Goal: Information Seeking & Learning: Learn about a topic

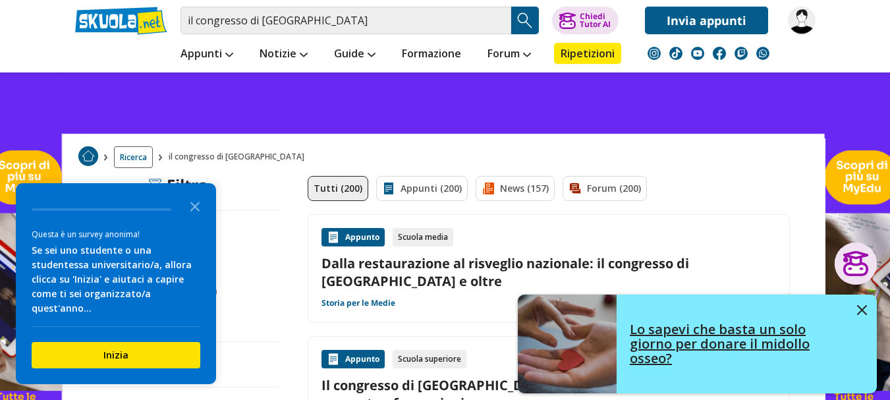
click at [859, 304] on button at bounding box center [862, 310] width 10 height 13
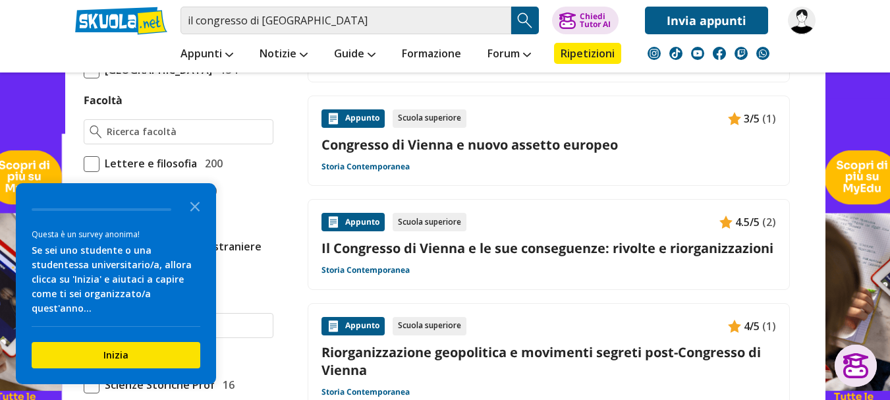
scroll to position [732, 0]
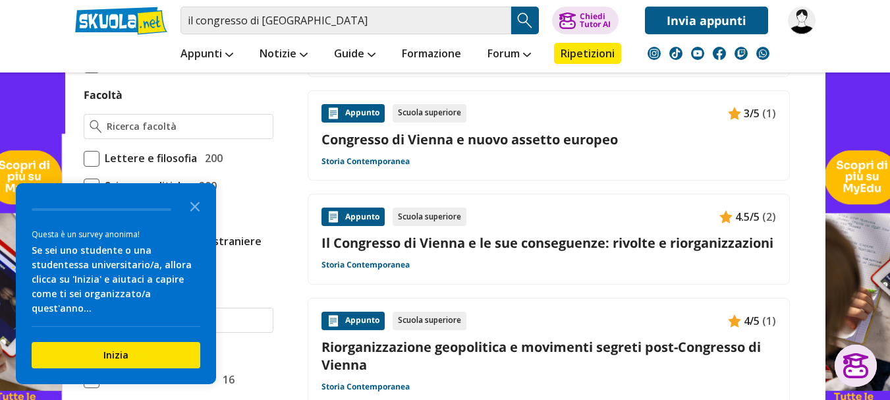
click at [466, 234] on link "Il Congresso di Vienna e le sue conseguenze: rivolte e riorganizzazioni" at bounding box center [548, 243] width 454 height 18
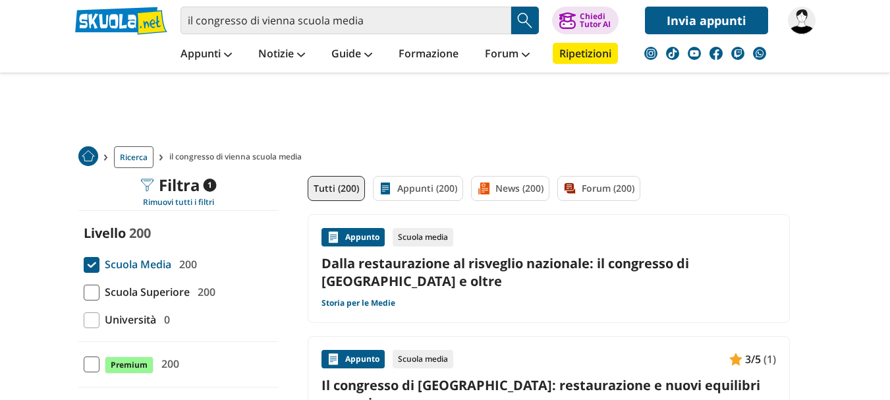
click at [454, 376] on link "Il congresso di [GEOGRAPHIC_DATA]: restaurazione e nuovi equilibri europei" at bounding box center [548, 394] width 454 height 36
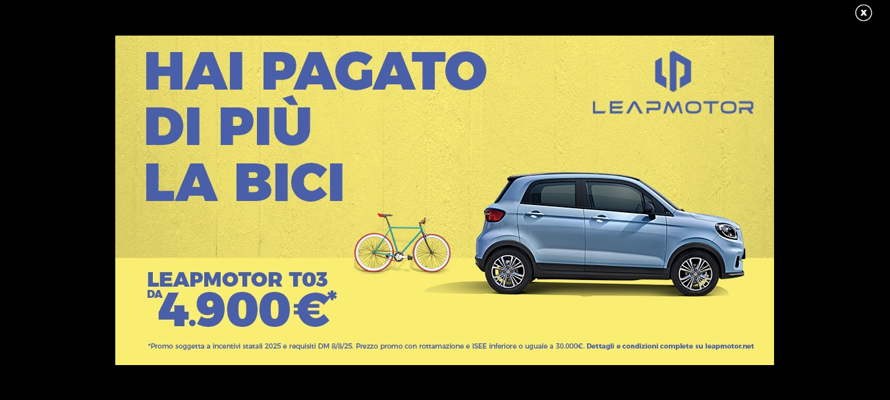
scroll to position [219, 0]
click at [862, 13] on link at bounding box center [870, 13] width 33 height 20
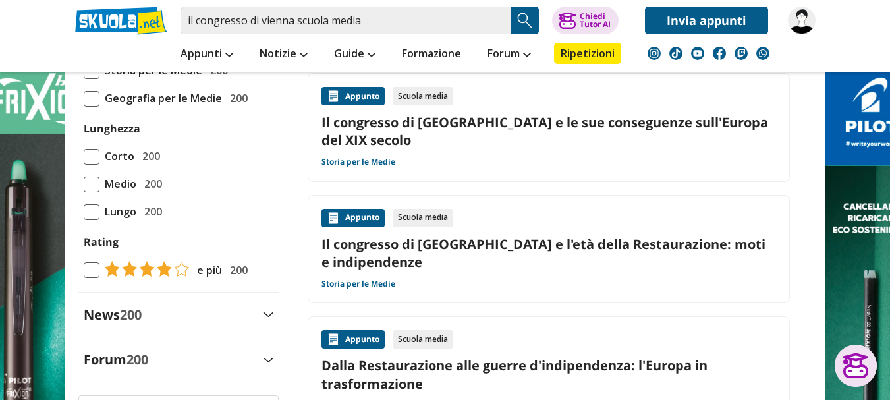
scroll to position [0, 0]
click at [444, 235] on link "Il congresso di Vienna e l'età della Restaurazione: moti e indipendenze" at bounding box center [548, 253] width 454 height 36
click at [357, 356] on link "Dalla Restaurazione alle guerre d'indipendenza: l'Europa in trasformazione" at bounding box center [548, 374] width 454 height 36
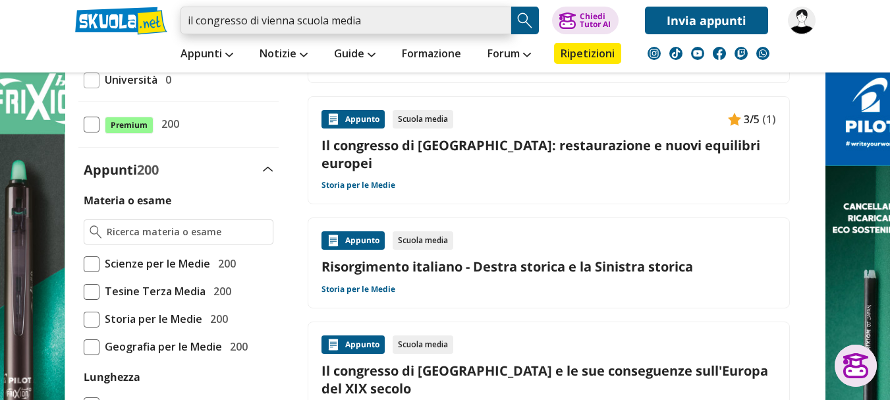
drag, startPoint x: 369, startPoint y: 21, endPoint x: 170, endPoint y: -4, distance: 201.1
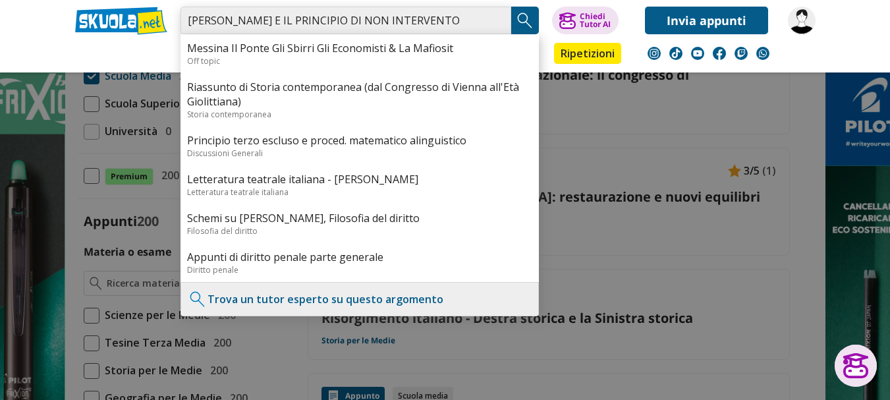
type input "lluigi FILIPPO E IL PRINCIPIO DI NON INTERVENTO"
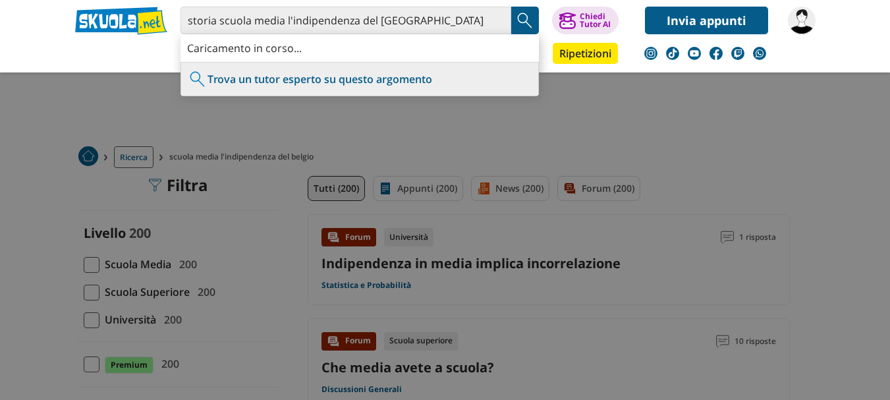
click at [528, 14] on img "Search Button" at bounding box center [525, 21] width 20 height 20
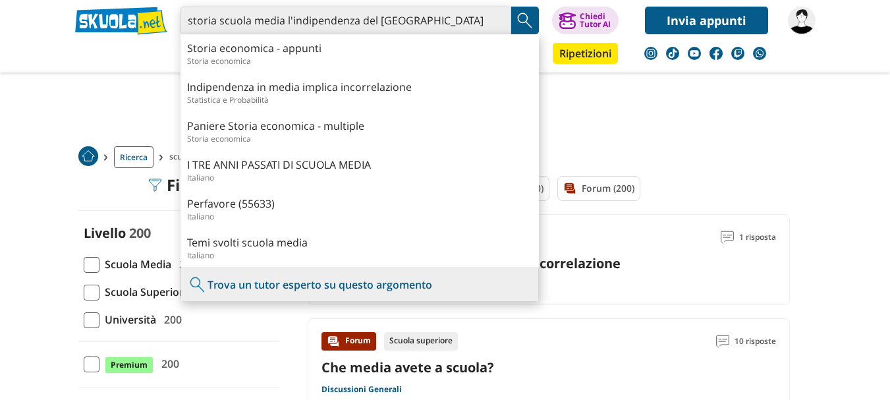
drag, startPoint x: 285, startPoint y: 19, endPoint x: 220, endPoint y: 13, distance: 64.8
click at [220, 13] on input "storia scuola media l'indipendenza del [GEOGRAPHIC_DATA]" at bounding box center [345, 21] width 331 height 28
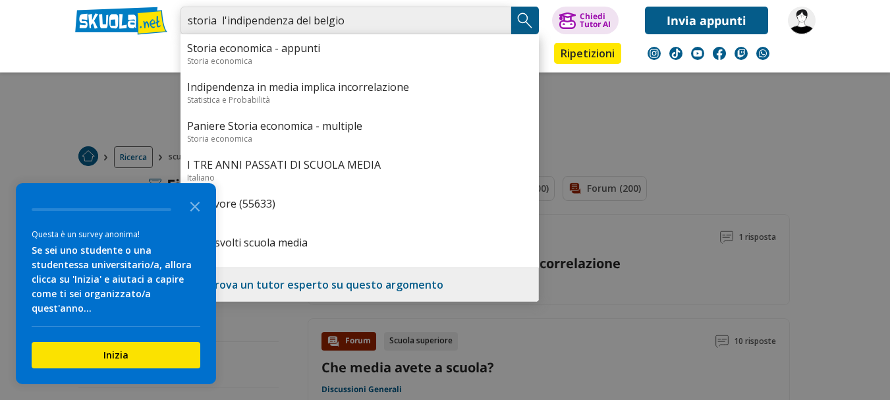
type input "storia l'indipendenza del belgio"
click at [528, 16] on img "Search Button" at bounding box center [525, 21] width 20 height 20
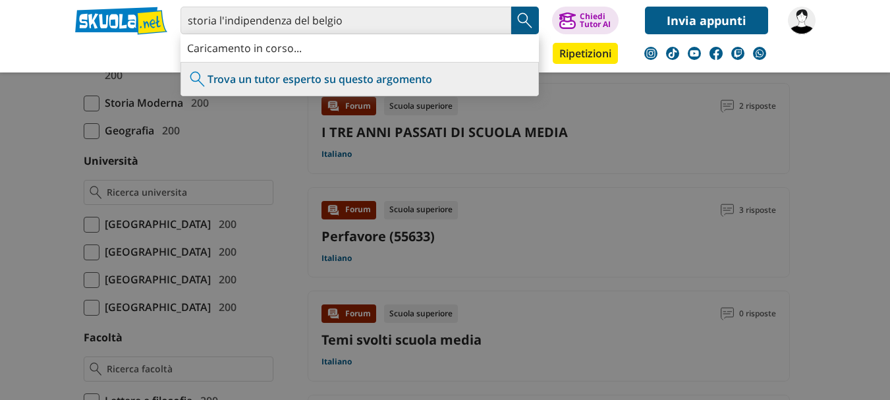
scroll to position [490, 0]
type input "storia l'indipendenza del belgio"
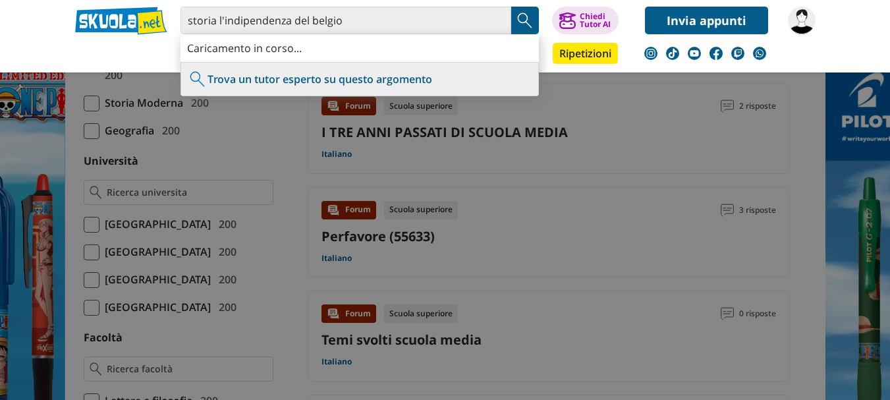
scroll to position [0, 0]
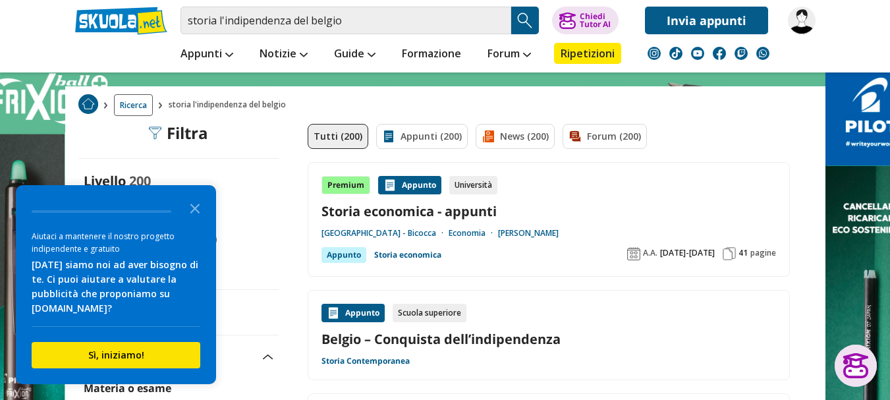
scroll to position [38, 0]
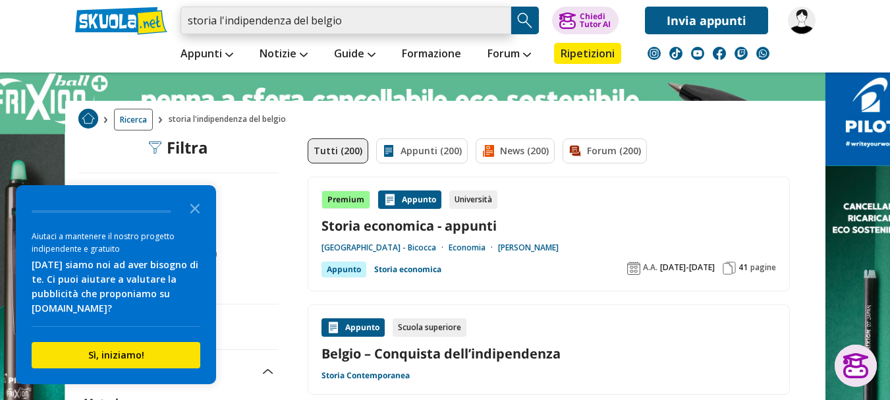
click at [375, 26] on input "storia l'indipendenza del belgio" at bounding box center [345, 21] width 331 height 28
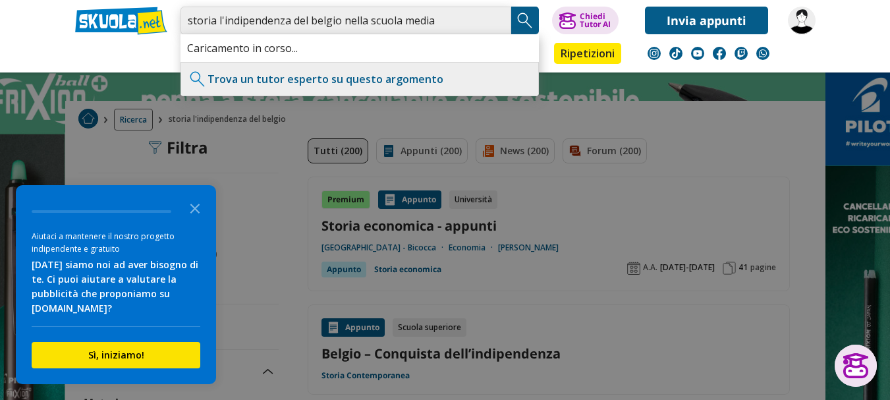
type input "storia l'indipendenza del belgio nella scuola media"
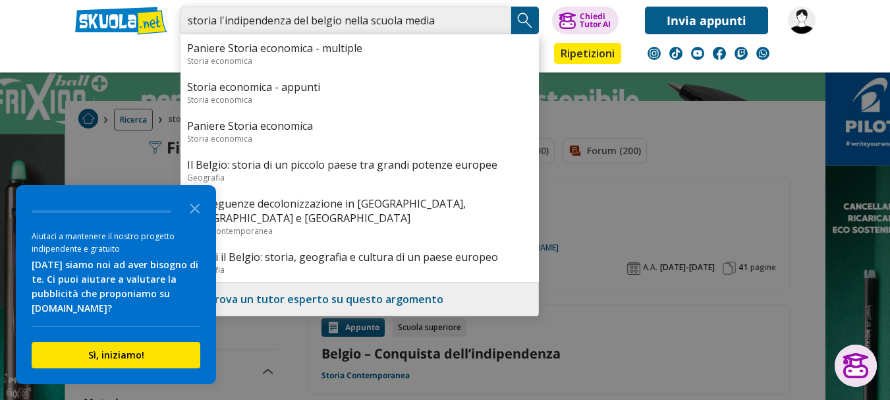
click at [455, 18] on input "storia l'indipendenza del belgio nella scuola media" at bounding box center [345, 21] width 331 height 28
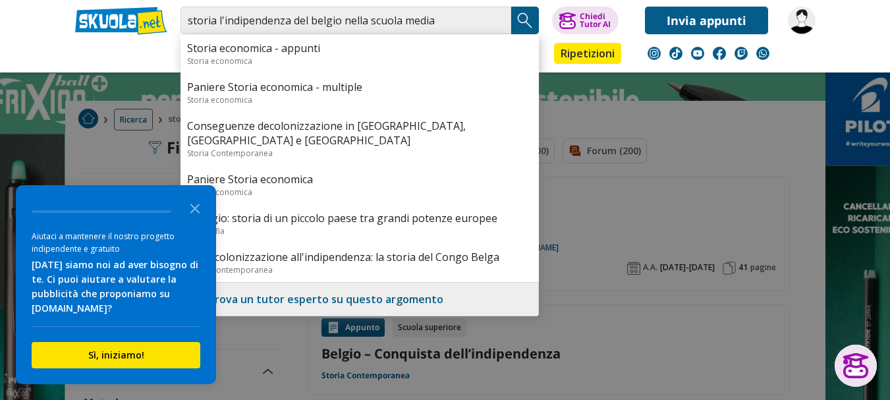
click at [523, 20] on img "Search Button" at bounding box center [525, 21] width 20 height 20
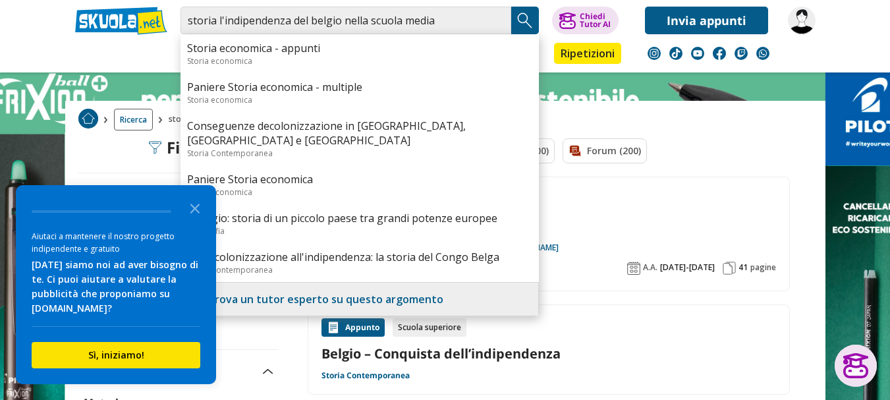
click at [730, 191] on div "Premium Appunto Università" at bounding box center [548, 199] width 454 height 18
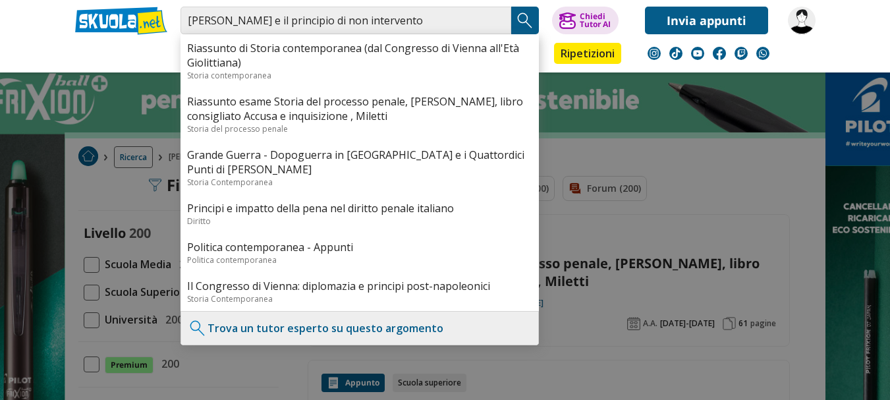
type input "[PERSON_NAME] e il principio di non intervento"
click at [85, 264] on div at bounding box center [445, 200] width 890 height 400
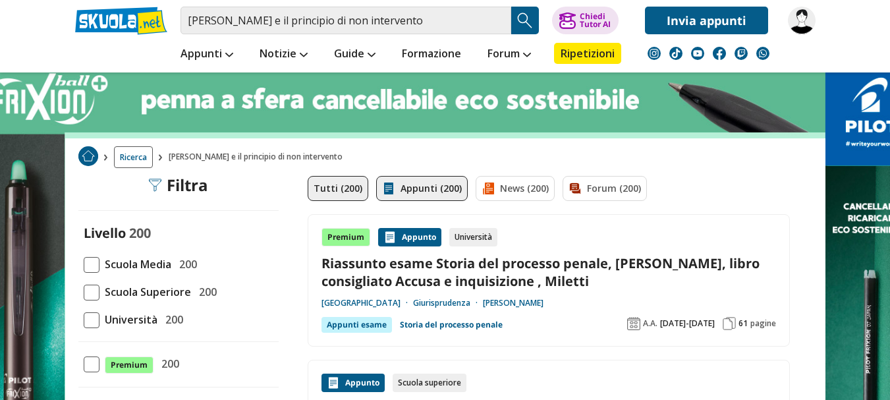
click at [418, 189] on link "Appunti (200)" at bounding box center [422, 188] width 92 height 25
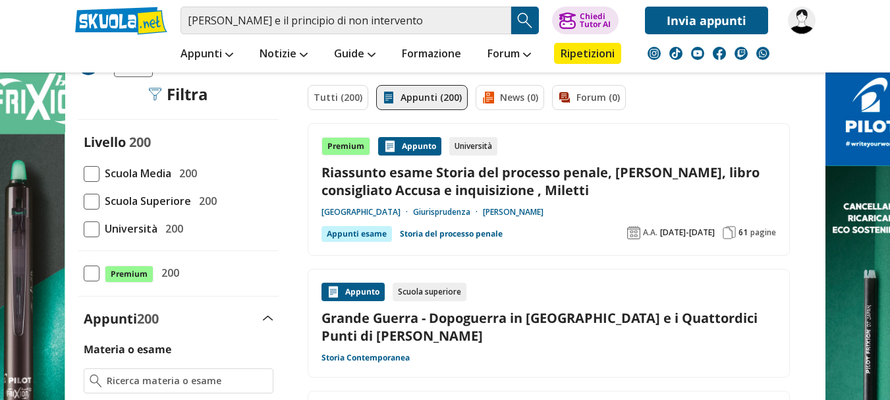
scroll to position [85, 0]
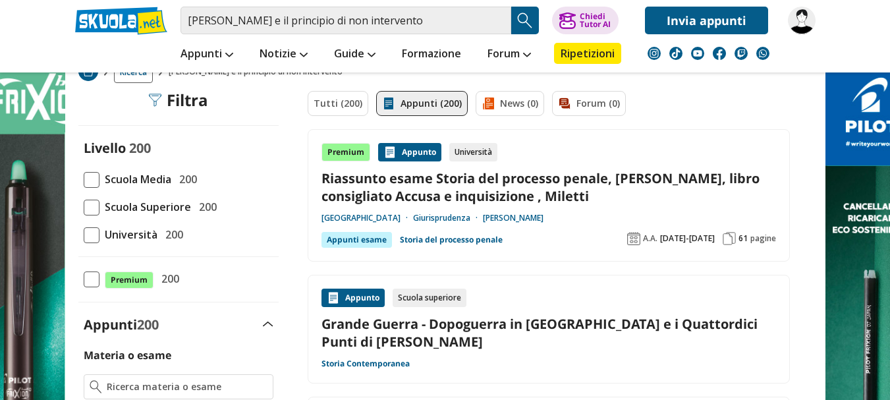
click at [90, 176] on span at bounding box center [92, 180] width 16 height 16
click at [84, 179] on input "Scuola Media 200" at bounding box center [84, 179] width 0 height 0
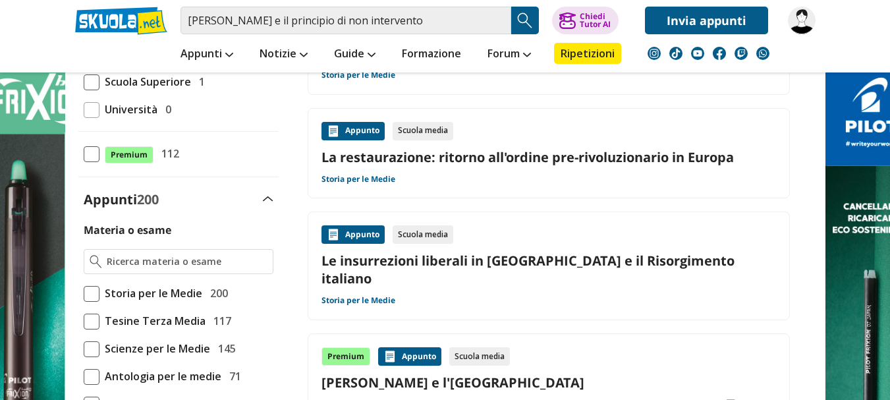
scroll to position [196, 0]
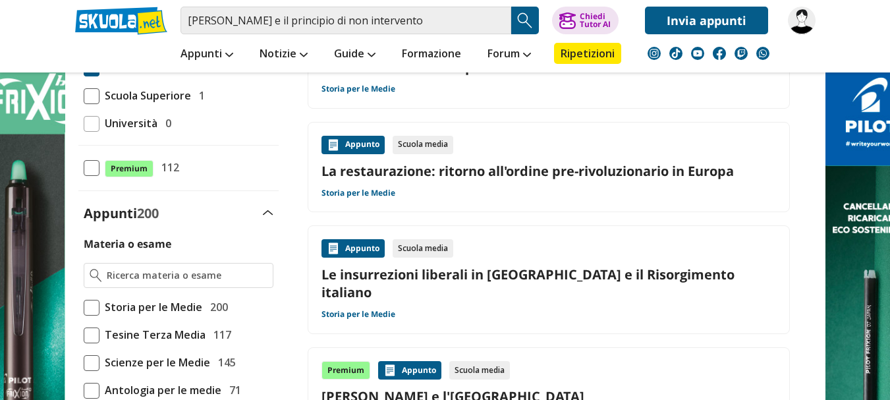
drag, startPoint x: 892, startPoint y: 47, endPoint x: 899, endPoint y: 75, distance: 28.4
click at [427, 272] on link "Le insurrezioni liberali in Europa e il Risorgimento italiano" at bounding box center [548, 283] width 454 height 36
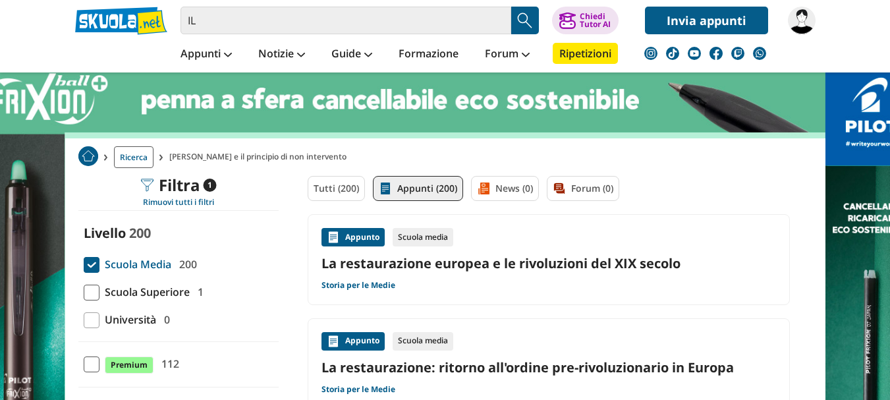
click at [220, 21] on input "IL" at bounding box center [345, 21] width 331 height 28
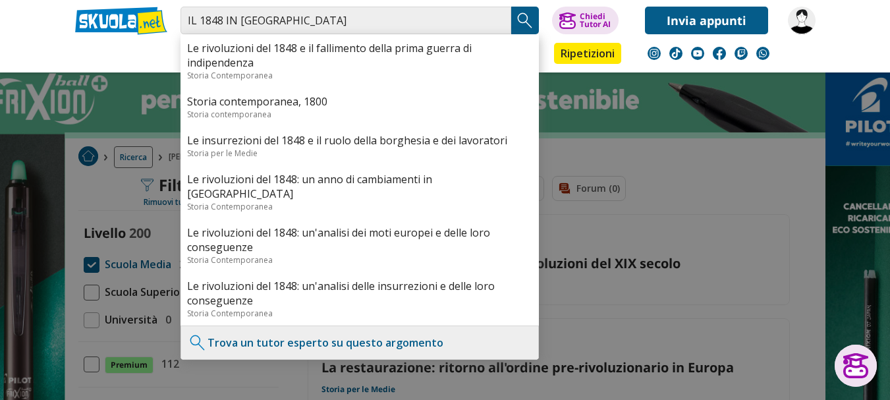
type input "IL 1848 IN [GEOGRAPHIC_DATA]"
click at [10, 166] on div at bounding box center [445, 200] width 890 height 400
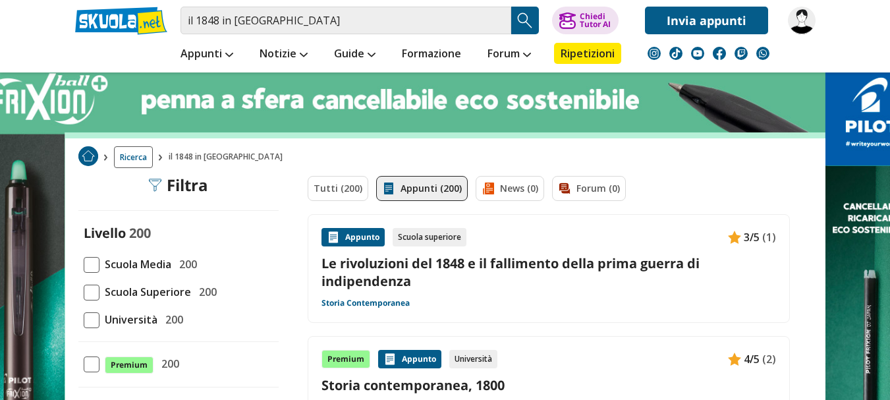
click at [94, 263] on span at bounding box center [92, 265] width 16 height 16
click at [84, 264] on input "Scuola Media 200" at bounding box center [84, 264] width 0 height 0
click at [438, 192] on link "Appunti (200)" at bounding box center [422, 188] width 92 height 25
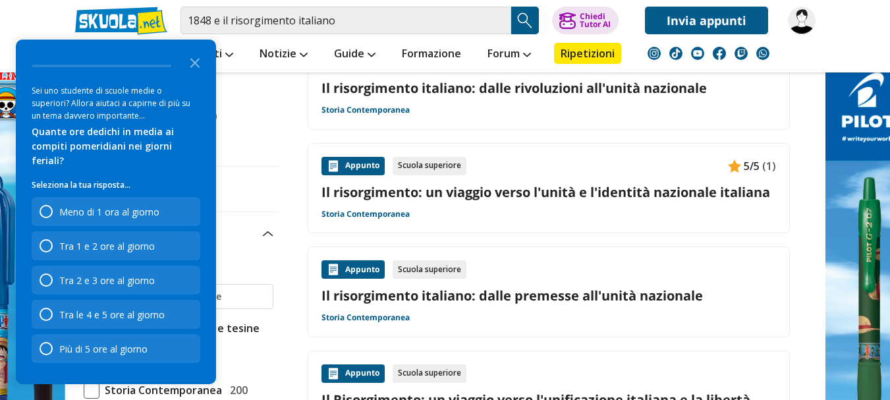
scroll to position [203, 0]
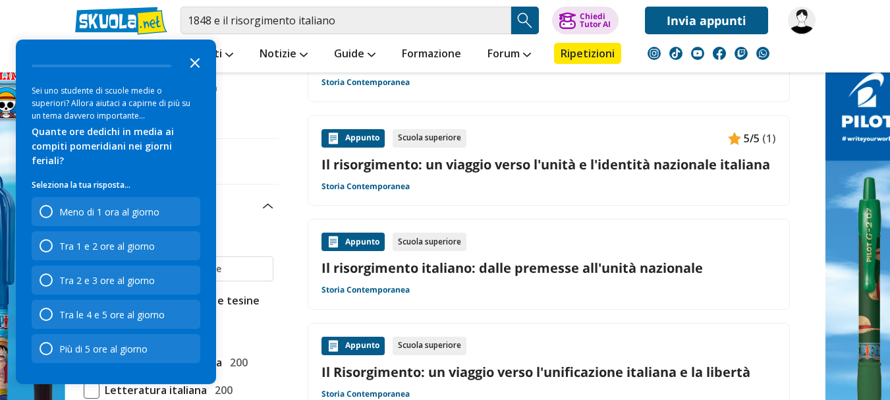
click at [192, 72] on icon "Close the survey" at bounding box center [195, 62] width 26 height 26
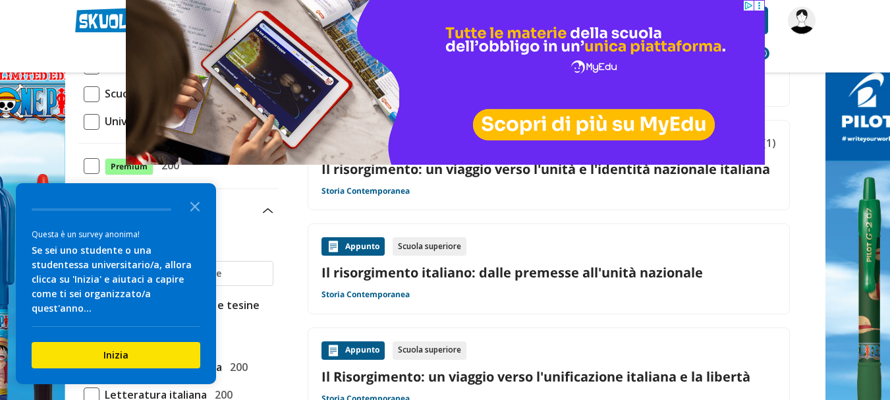
scroll to position [157, 0]
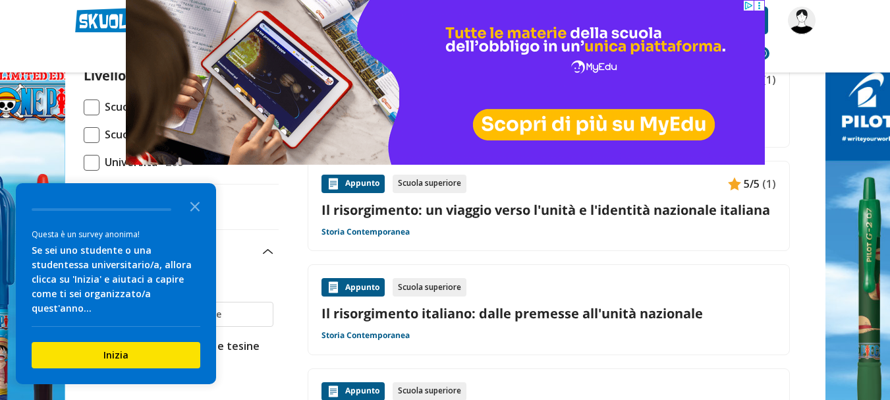
drag, startPoint x: 893, startPoint y: 81, endPoint x: 892, endPoint y: 58, distance: 23.1
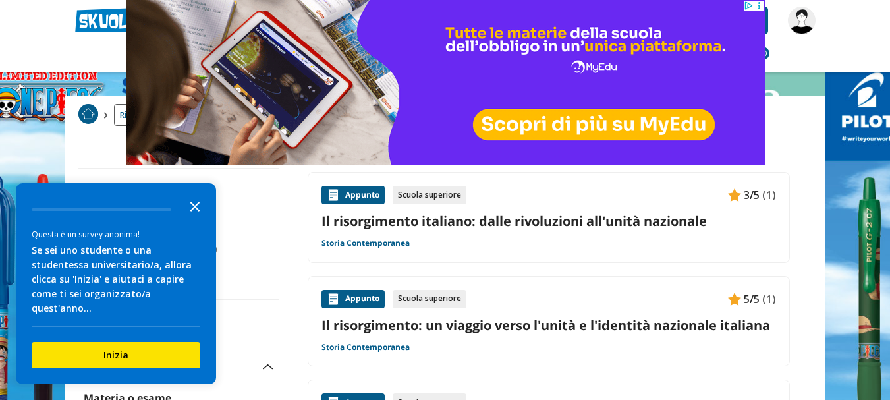
click at [194, 211] on polygon "Close the survey" at bounding box center [195, 207] width 10 height 10
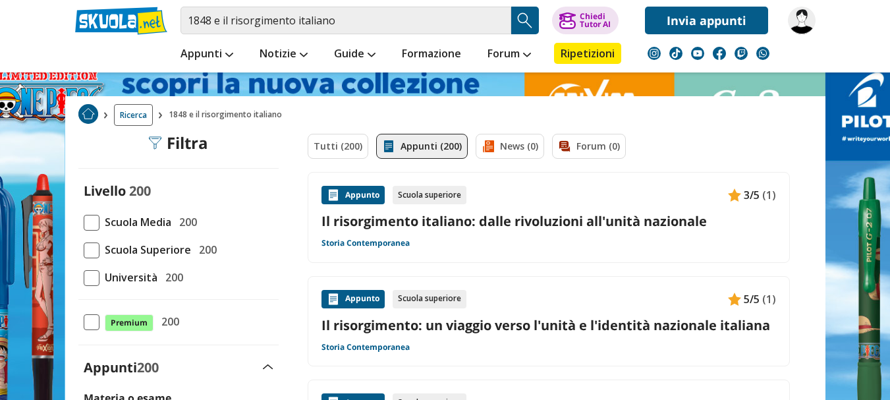
click at [93, 220] on span at bounding box center [92, 223] width 16 height 16
click at [84, 222] on input "Scuola Media 200" at bounding box center [84, 222] width 0 height 0
click at [406, 149] on link "Appunti (200)" at bounding box center [422, 146] width 92 height 25
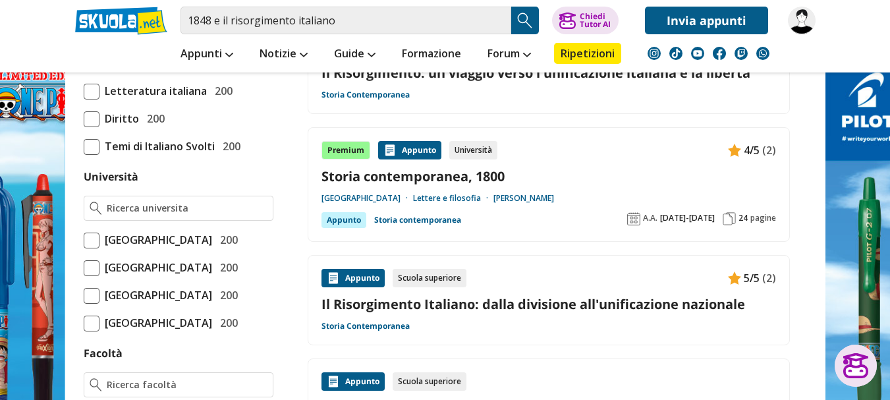
scroll to position [456, 0]
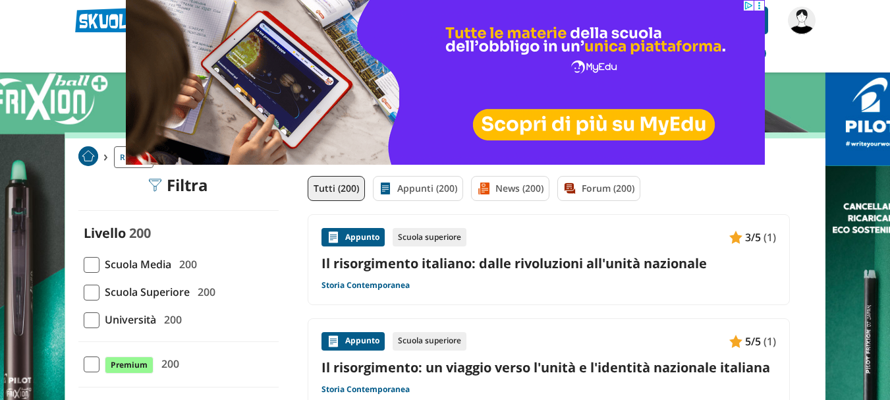
click at [157, 184] on img at bounding box center [154, 184] width 13 height 13
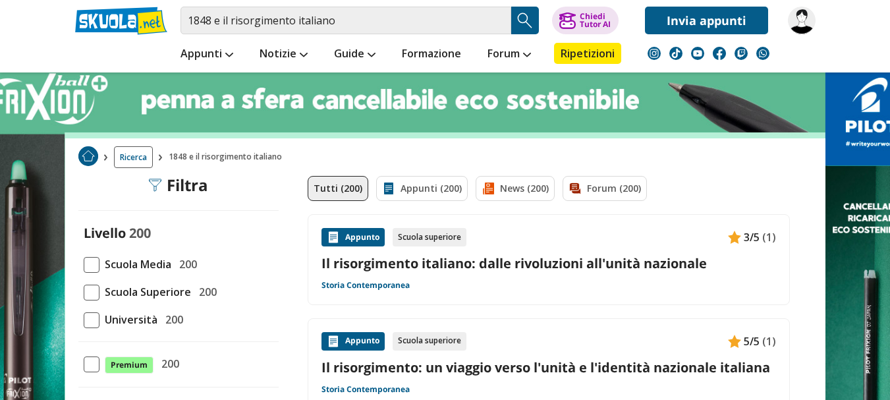
click at [89, 263] on span at bounding box center [92, 265] width 16 height 16
click at [84, 264] on input "Scuola Media 200" at bounding box center [84, 264] width 0 height 0
click at [404, 184] on link "Appunti (200)" at bounding box center [422, 188] width 92 height 25
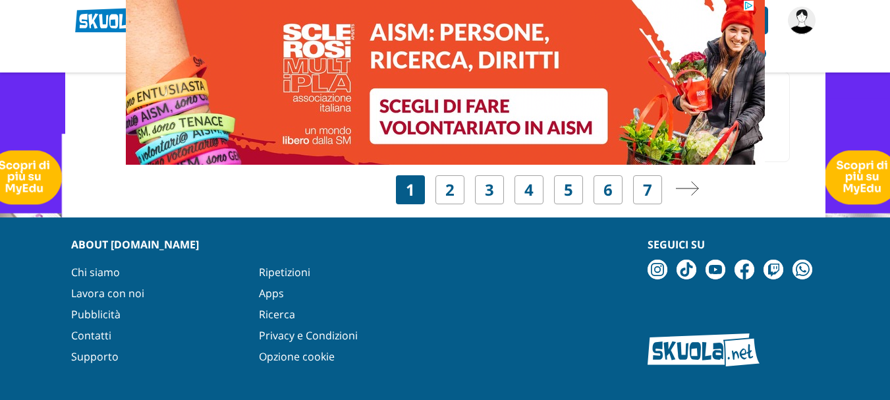
click at [522, 159] on img at bounding box center [444, 82] width 639 height 165
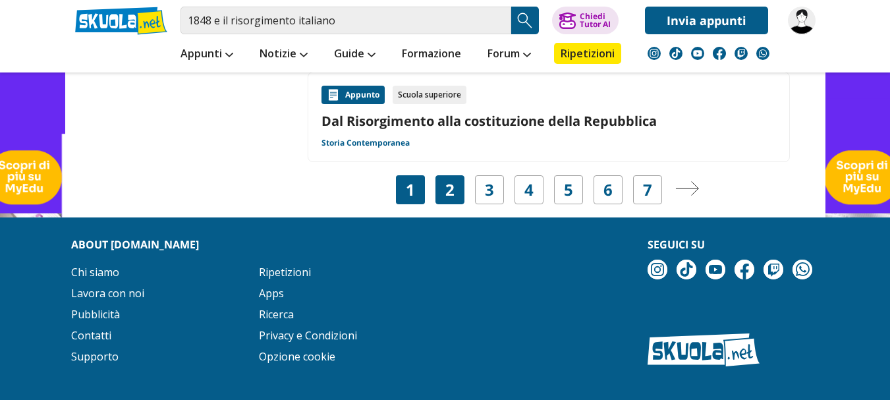
click at [450, 180] on link "2" at bounding box center [449, 189] width 9 height 18
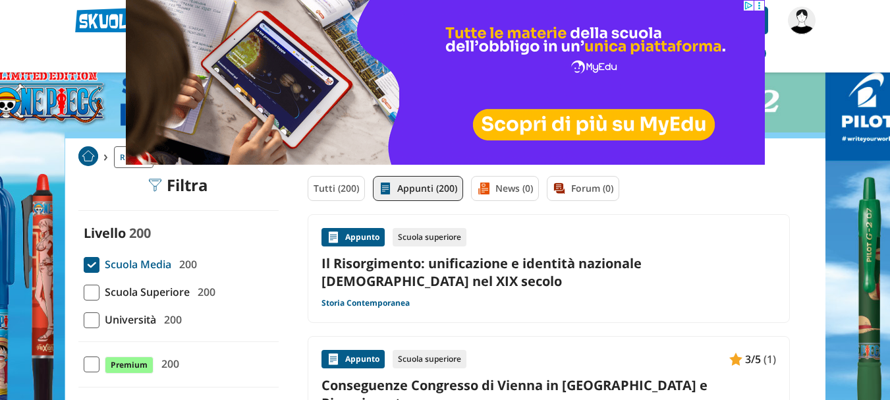
click at [209, 17] on img at bounding box center [444, 82] width 639 height 165
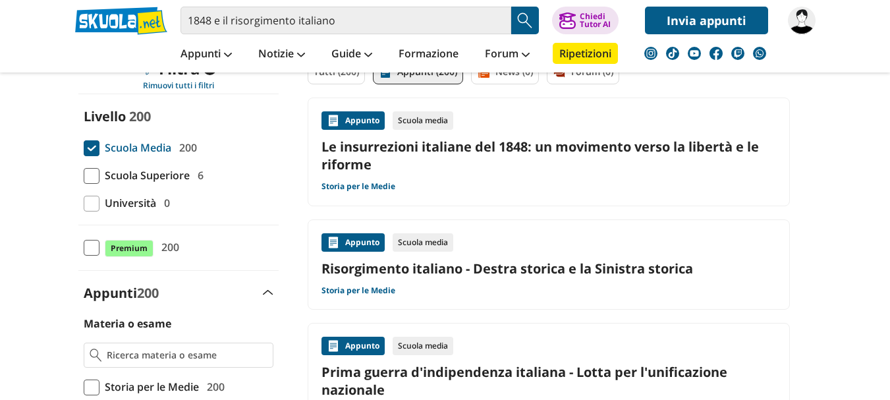
click at [446, 154] on link "Le insurrezioni italiane del 1848: un movimento verso la libertà e le riforme" at bounding box center [548, 156] width 454 height 36
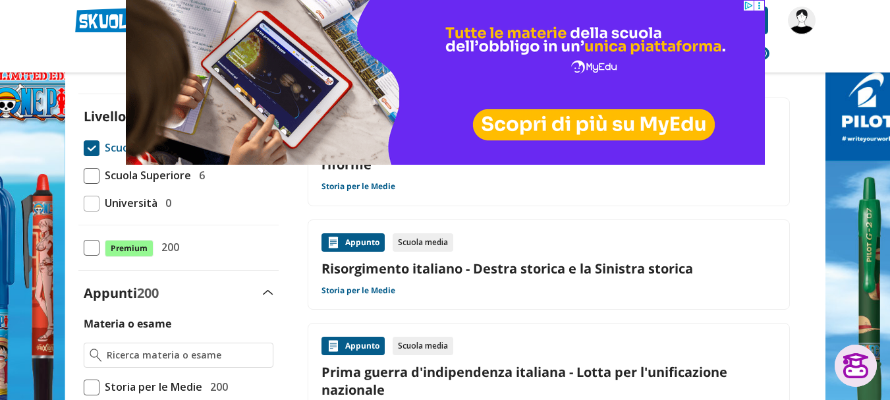
click at [420, 245] on div "Scuola media" at bounding box center [423, 242] width 61 height 18
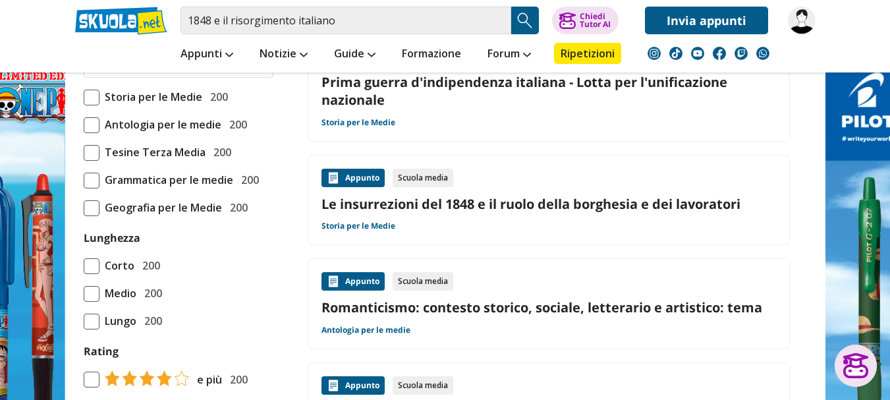
scroll to position [402, 0]
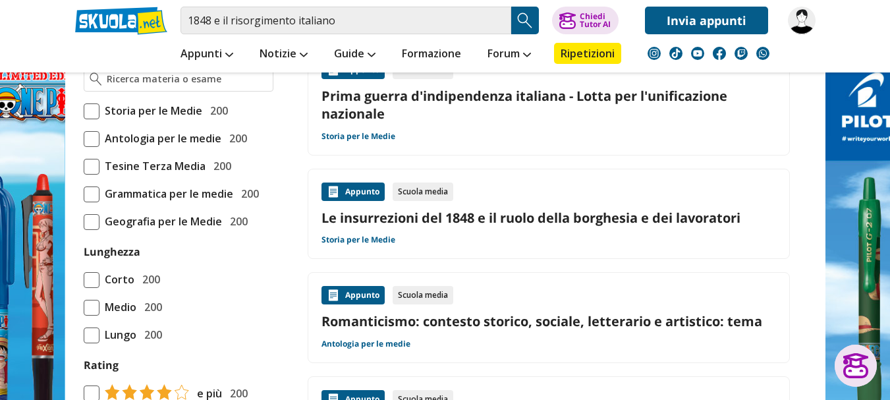
drag, startPoint x: 894, startPoint y: 62, endPoint x: 899, endPoint y: 99, distance: 37.8
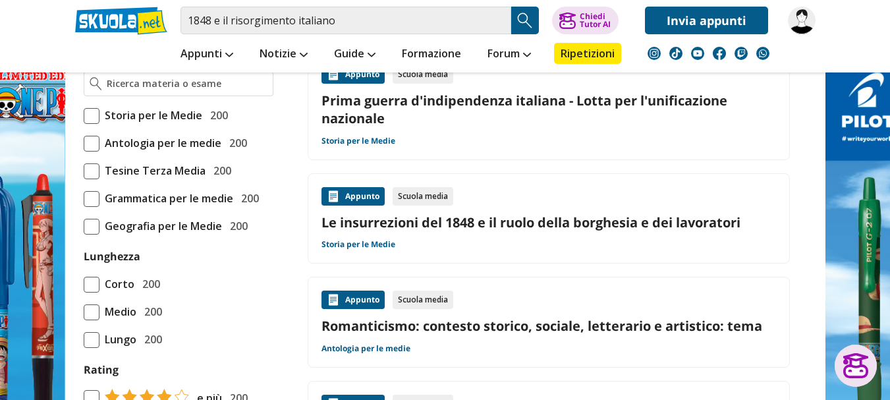
click at [415, 98] on link "Prima guerra d'indipendenza italiana - Lotta per l'unificazione nazionale" at bounding box center [548, 110] width 454 height 36
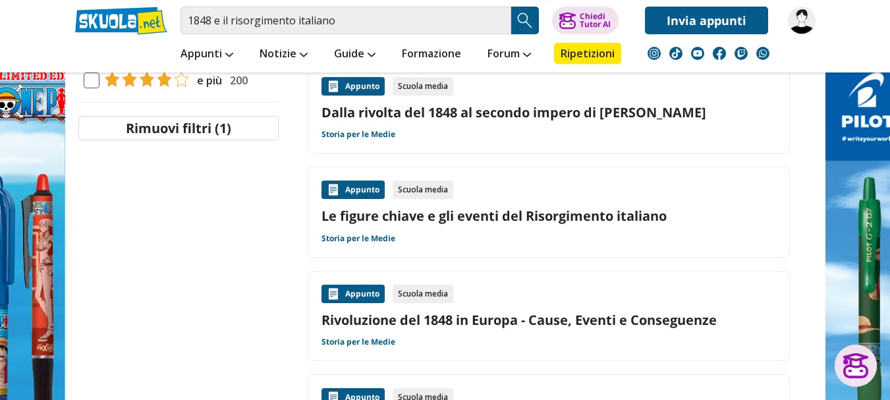
scroll to position [724, 0]
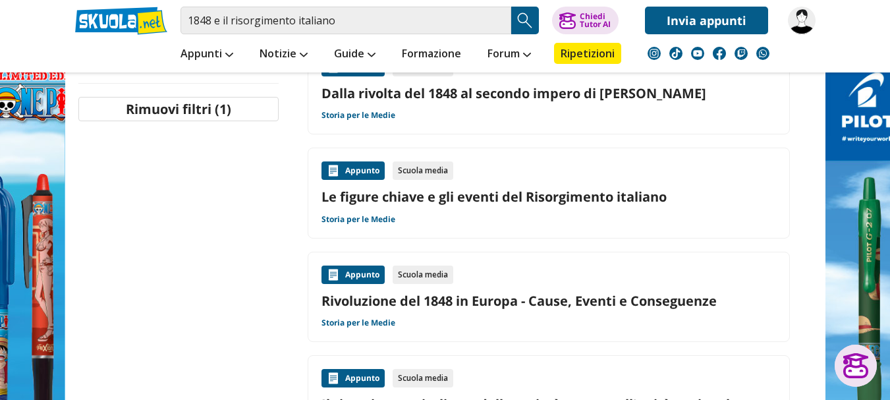
click at [558, 202] on link "Le figure chiave e gli eventi del Risorgimento italiano" at bounding box center [548, 197] width 454 height 18
